Goal: Transaction & Acquisition: Purchase product/service

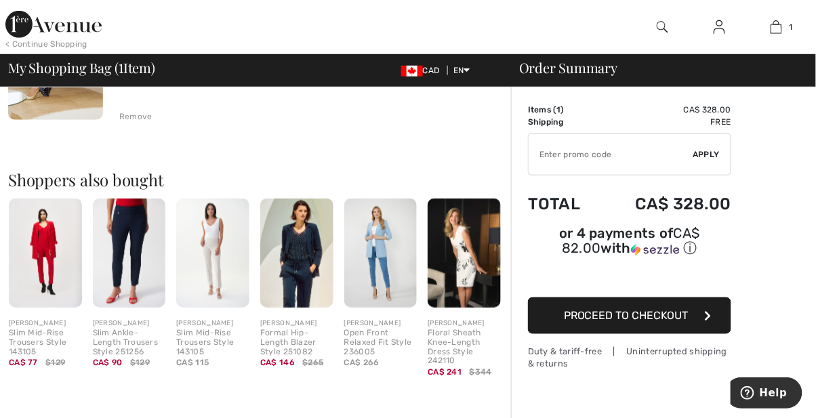
scroll to position [264, 0]
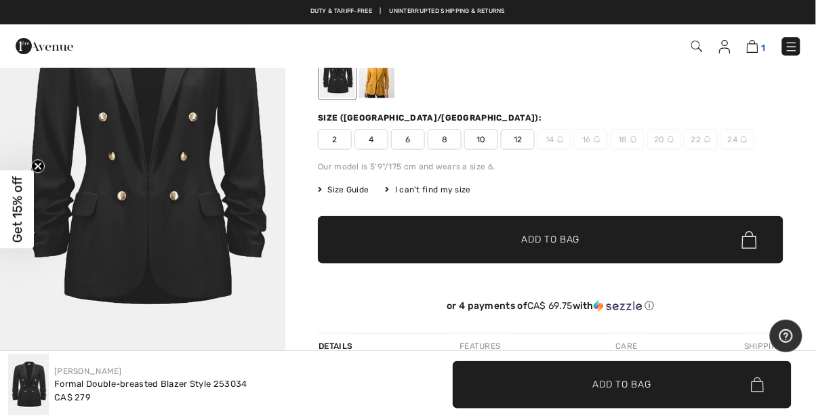
click at [755, 47] on img at bounding box center [753, 46] width 12 height 13
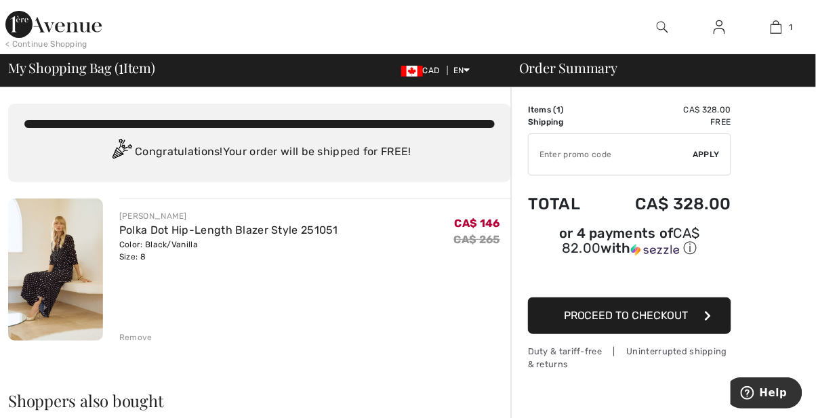
click at [656, 321] on span "Proceed to Checkout" at bounding box center [626, 315] width 125 height 13
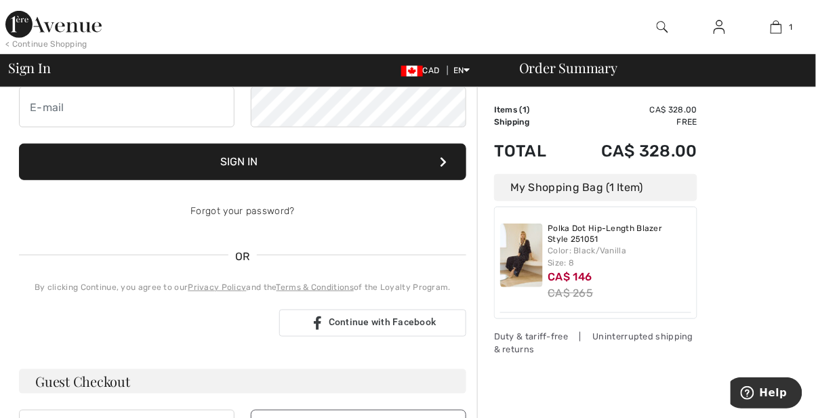
scroll to position [188, 0]
